Goal: Transaction & Acquisition: Purchase product/service

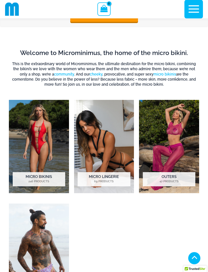
scroll to position [96, 0]
click at [114, 175] on h2 "Micro Lingerie 69 Products" at bounding box center [104, 179] width 53 height 14
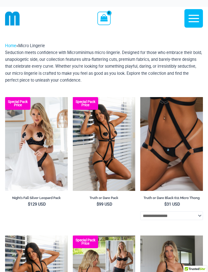
click at [5, 97] on img at bounding box center [5, 97] width 0 height 0
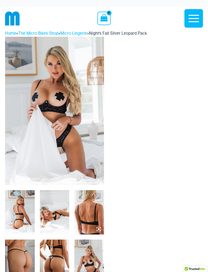
click at [76, 147] on img at bounding box center [54, 111] width 99 height 148
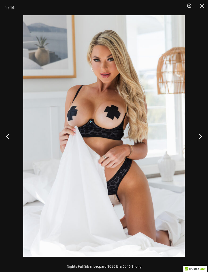
click at [206, 137] on button "Next" at bounding box center [198, 136] width 19 height 25
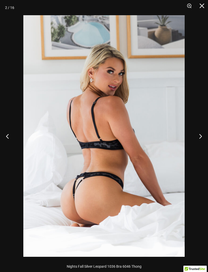
click at [201, 136] on button "Next" at bounding box center [198, 136] width 19 height 25
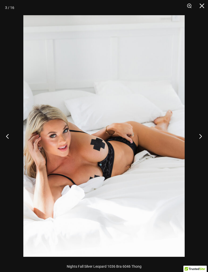
click at [199, 138] on button "Next" at bounding box center [198, 136] width 19 height 25
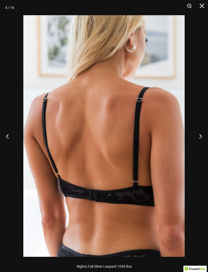
click at [199, 138] on button "Next" at bounding box center [198, 136] width 19 height 25
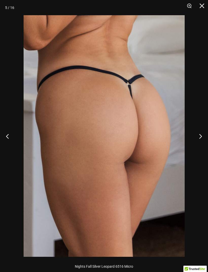
click at [199, 136] on button "Next" at bounding box center [198, 136] width 19 height 25
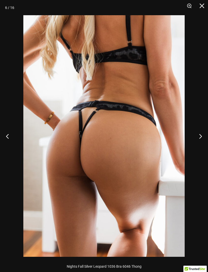
click at [198, 137] on button "Next" at bounding box center [198, 136] width 19 height 25
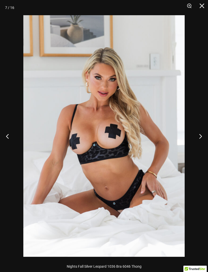
click at [197, 139] on button "Next" at bounding box center [198, 136] width 19 height 25
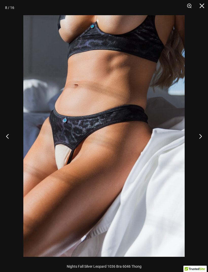
click at [198, 138] on button "Next" at bounding box center [198, 136] width 19 height 25
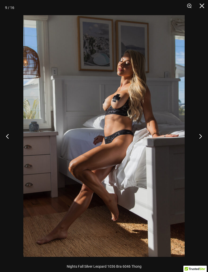
click at [199, 137] on button "Next" at bounding box center [198, 136] width 19 height 25
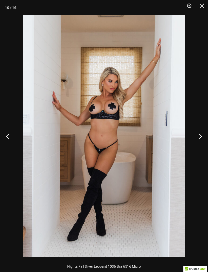
click at [198, 138] on button "Next" at bounding box center [198, 136] width 19 height 25
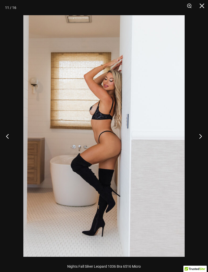
click at [200, 136] on button "Next" at bounding box center [198, 136] width 19 height 25
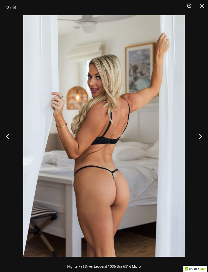
click at [198, 136] on button "Next" at bounding box center [198, 136] width 19 height 25
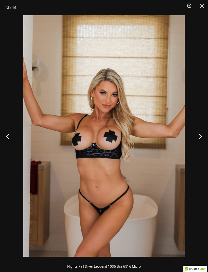
click at [197, 136] on button "Next" at bounding box center [198, 136] width 19 height 25
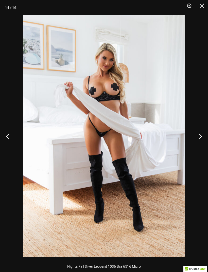
click at [198, 136] on button "Next" at bounding box center [198, 136] width 19 height 25
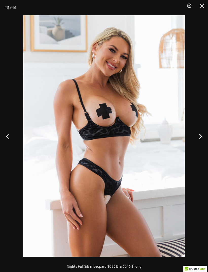
click at [199, 136] on button "Next" at bounding box center [198, 136] width 19 height 25
